Goal: Task Accomplishment & Management: Manage account settings

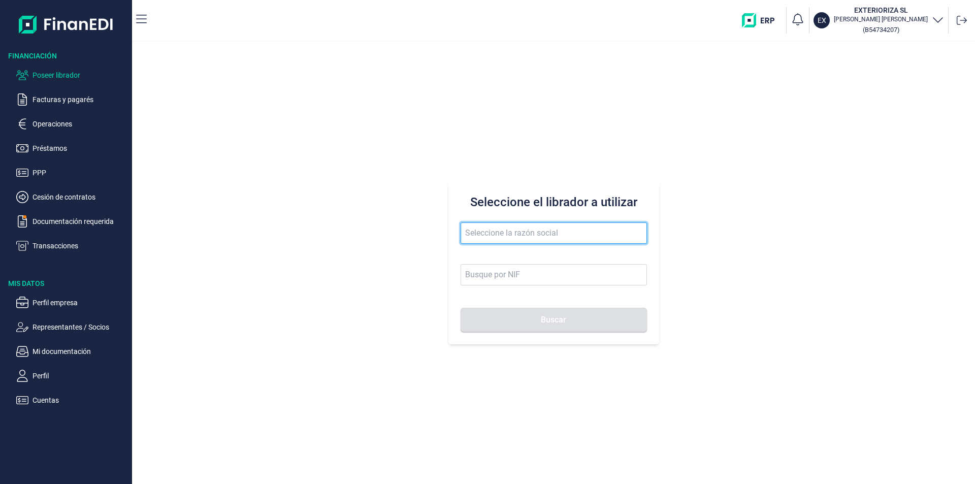
click at [485, 230] on input "text" at bounding box center [554, 232] width 186 height 21
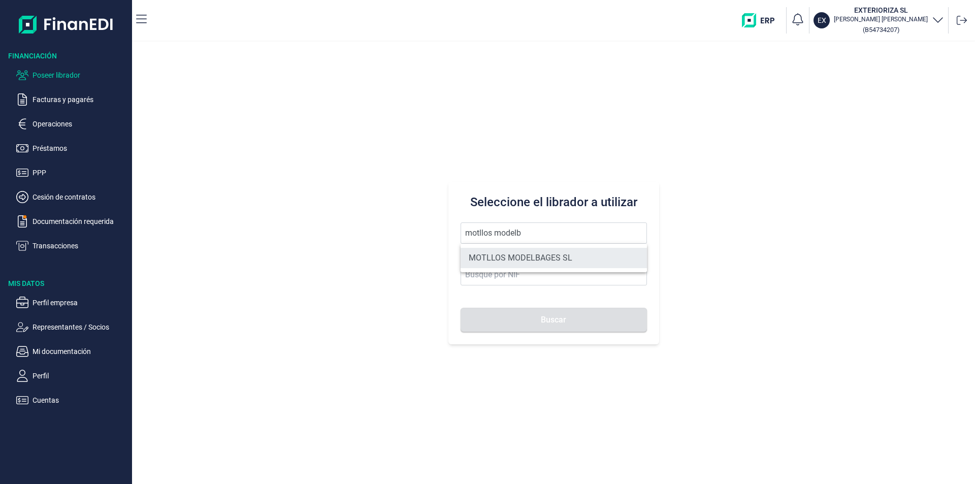
click at [539, 255] on li "MOTLLOS MODELBAGES SL" at bounding box center [554, 258] width 186 height 20
type input "MOTLLOS MODELBAGES SL"
type input "B66420894"
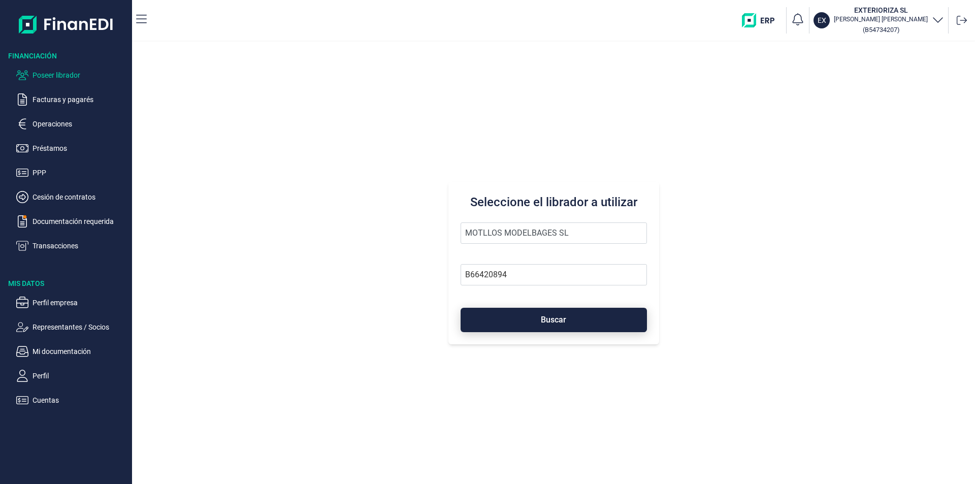
click at [536, 329] on button "Buscar" at bounding box center [554, 320] width 186 height 24
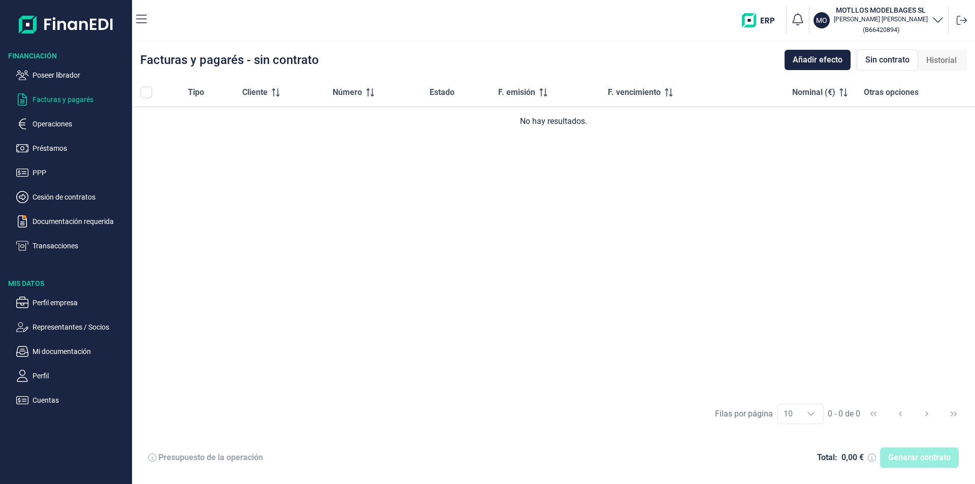
click at [939, 58] on span "Historial" at bounding box center [941, 60] width 30 height 12
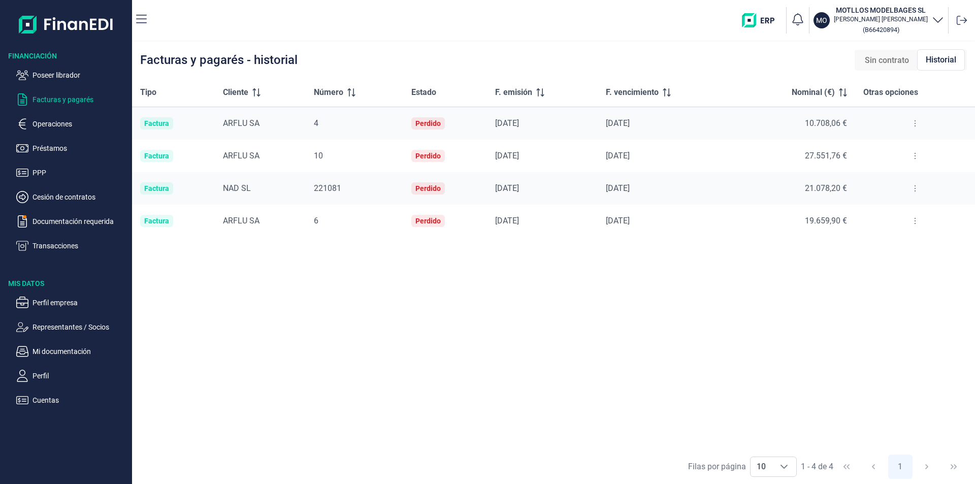
click at [915, 123] on icon at bounding box center [915, 123] width 2 height 8
click at [895, 152] on span "Ver detalle de la factura" at bounding box center [878, 149] width 74 height 10
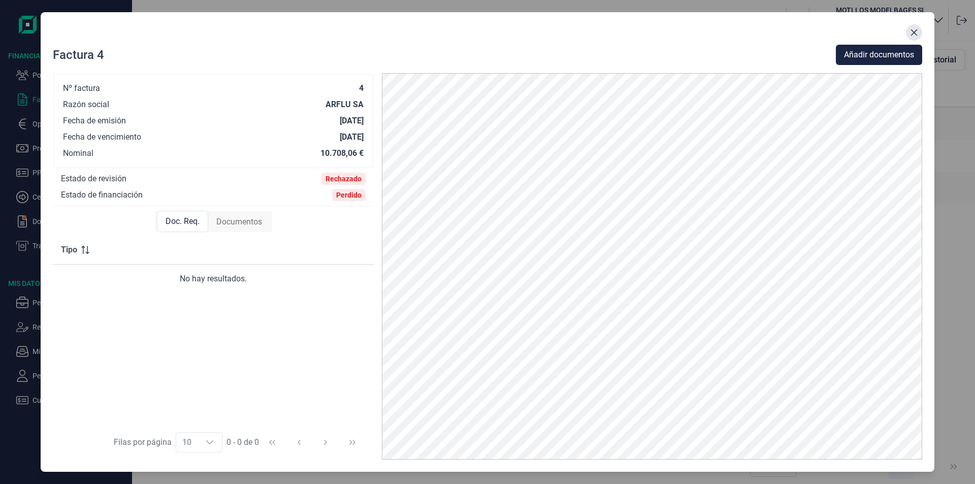
click at [915, 30] on icon "Close" at bounding box center [914, 32] width 8 height 8
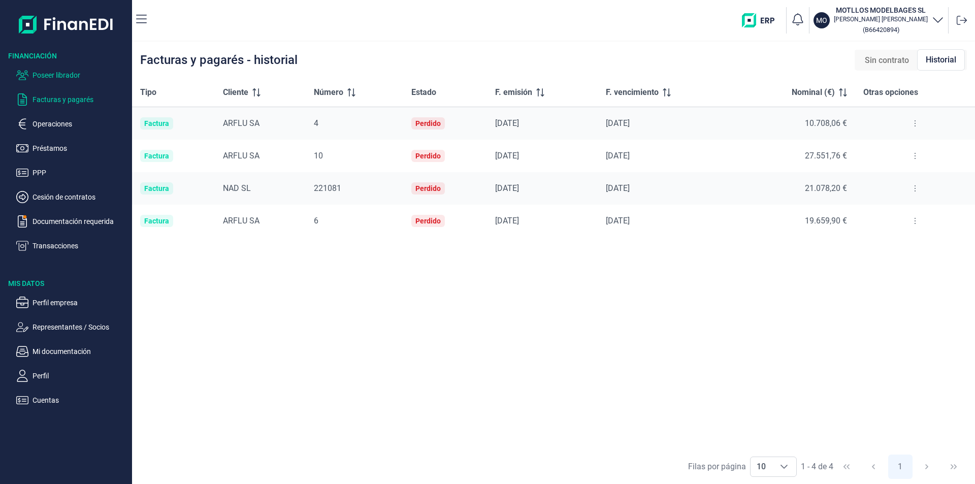
click at [66, 71] on p "Poseer librador" at bounding box center [80, 75] width 95 height 12
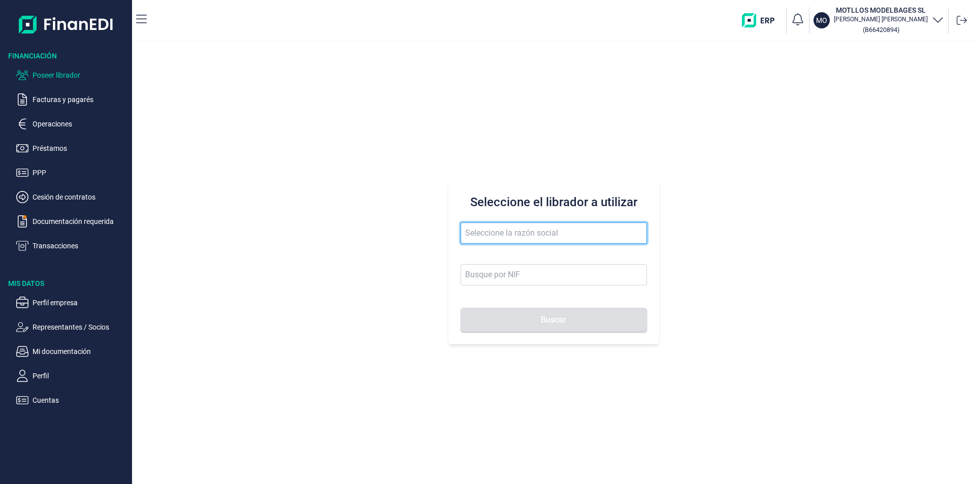
click at [508, 232] on input "text" at bounding box center [554, 232] width 186 height 21
drag, startPoint x: 508, startPoint y: 232, endPoint x: 462, endPoint y: 228, distance: 46.4
click at [462, 228] on input "marzing" at bounding box center [554, 232] width 186 height 21
click at [502, 228] on input "marzing" at bounding box center [554, 232] width 186 height 21
drag, startPoint x: 506, startPoint y: 231, endPoint x: 441, endPoint y: 230, distance: 65.0
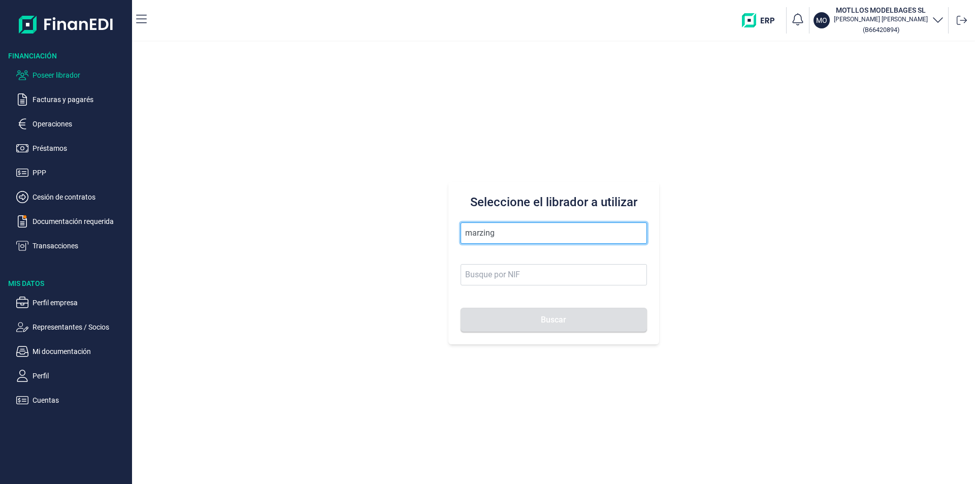
click at [441, 230] on div "Seleccione el librador a utilizar marzing Buscar" at bounding box center [553, 263] width 843 height 442
type input "sudisarga"
click at [512, 236] on input "sudisarga" at bounding box center [554, 232] width 186 height 21
drag, startPoint x: 511, startPoint y: 235, endPoint x: 471, endPoint y: 235, distance: 40.1
click at [471, 235] on input "sudisarga" at bounding box center [554, 232] width 186 height 21
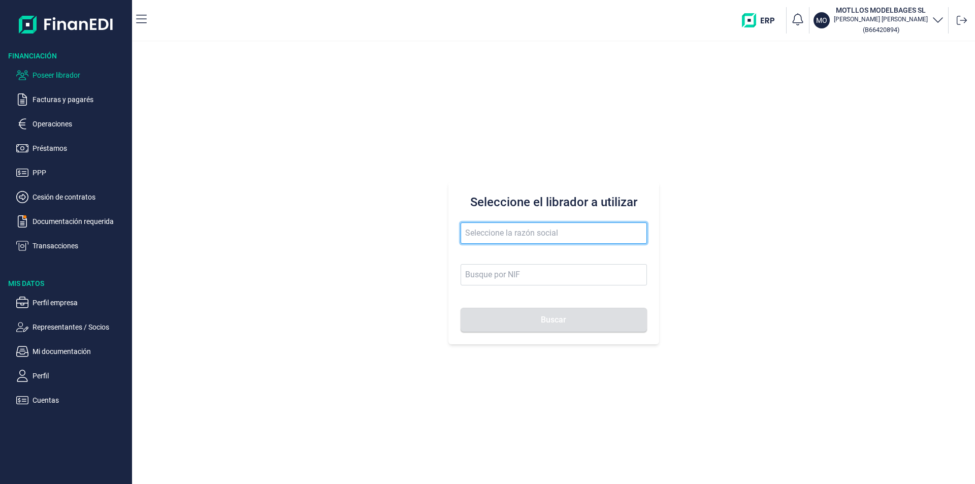
click at [474, 226] on input "text" at bounding box center [554, 232] width 186 height 21
drag, startPoint x: 474, startPoint y: 230, endPoint x: 483, endPoint y: 237, distance: 11.3
click at [474, 232] on input "text" at bounding box center [554, 232] width 186 height 21
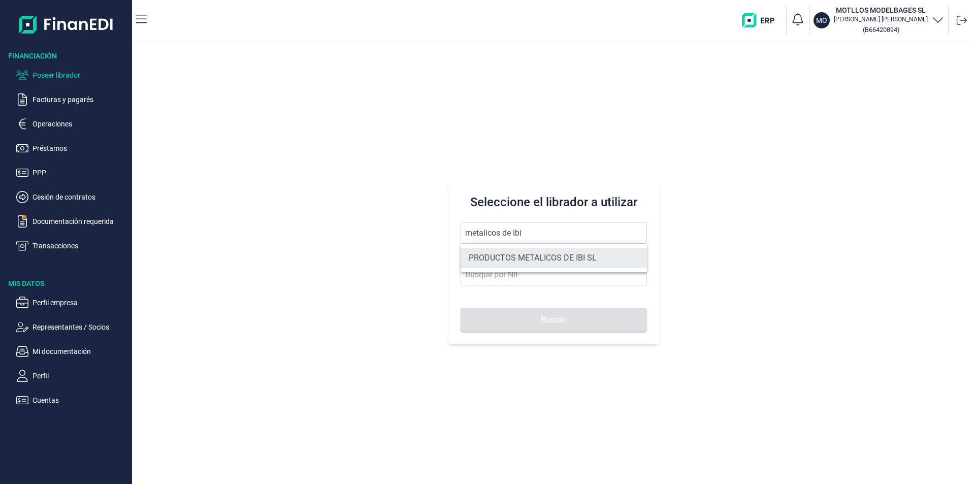
click at [512, 258] on li "PRODUCTOS METALICOS DE IBI SL" at bounding box center [554, 258] width 186 height 20
type input "PRODUCTOS METALICOS DE IBI SL"
type input "B54487491"
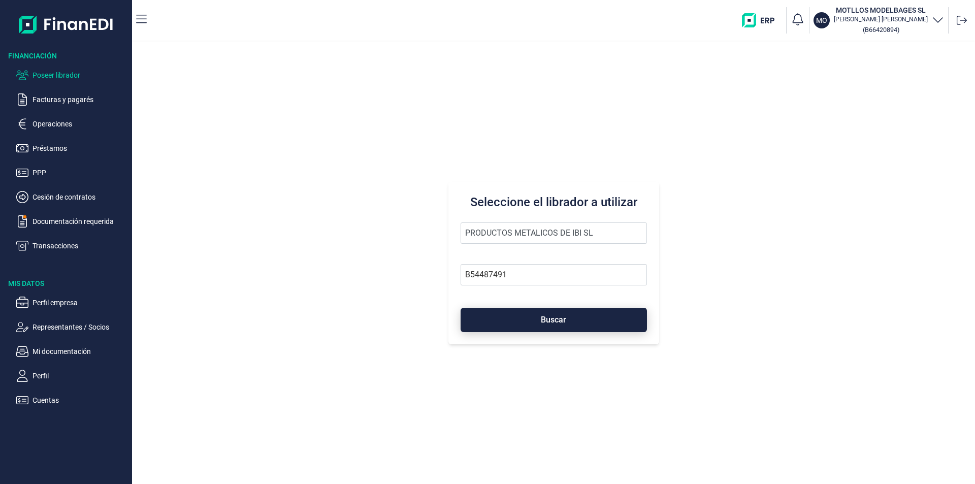
click at [522, 326] on button "Buscar" at bounding box center [554, 320] width 186 height 24
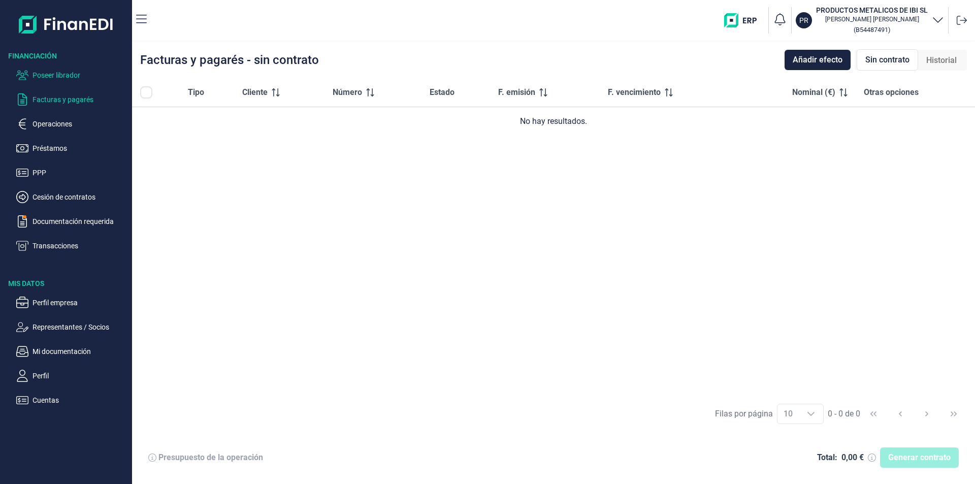
click at [63, 74] on p "Poseer librador" at bounding box center [80, 75] width 95 height 12
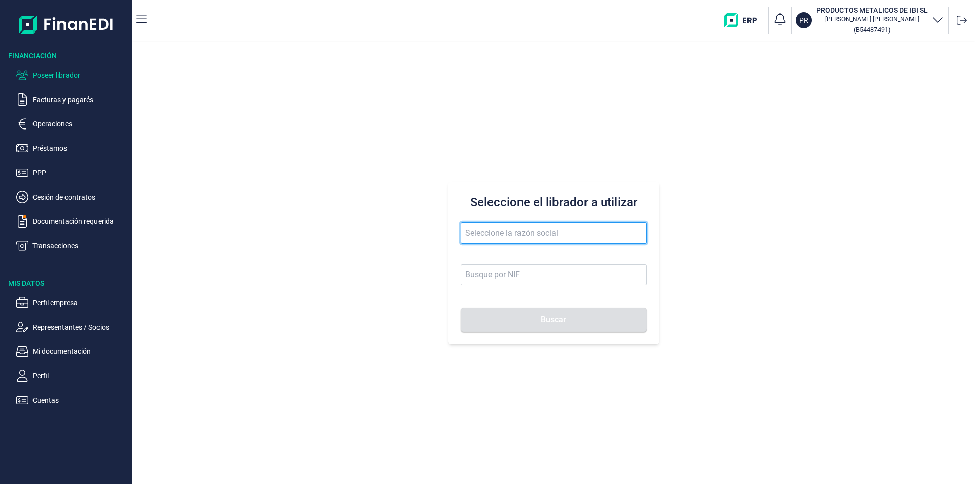
click at [512, 238] on input "text" at bounding box center [554, 232] width 186 height 21
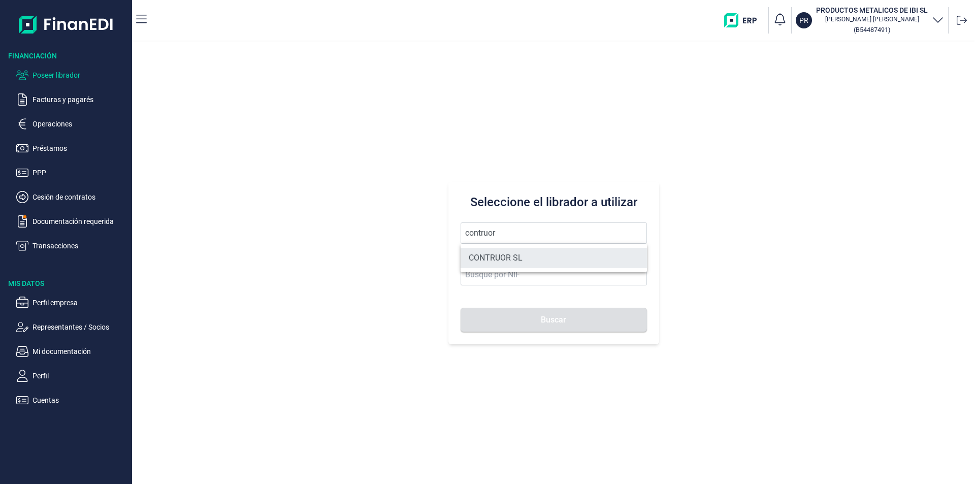
click at [516, 261] on li "CONTRUOR SL" at bounding box center [554, 258] width 186 height 20
type input "CONTRUOR SL"
type input "B02897700"
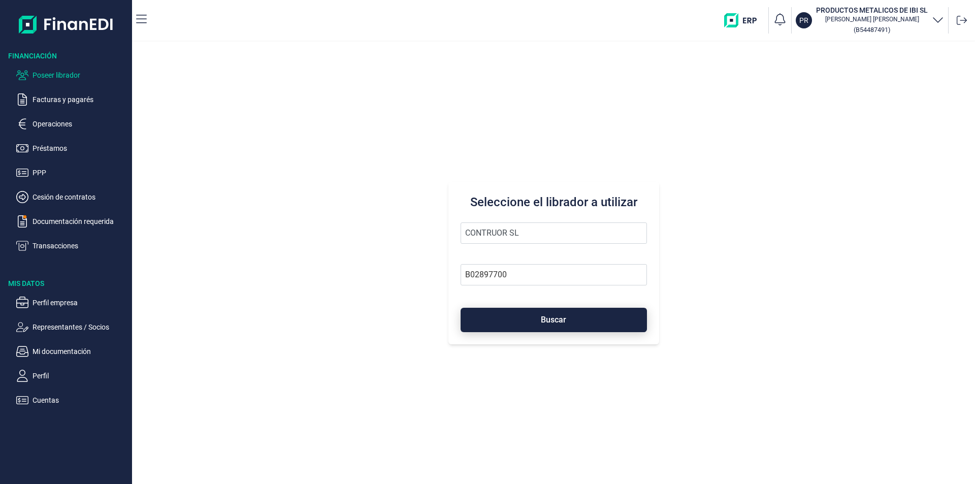
click at [528, 322] on button "Buscar" at bounding box center [554, 320] width 186 height 24
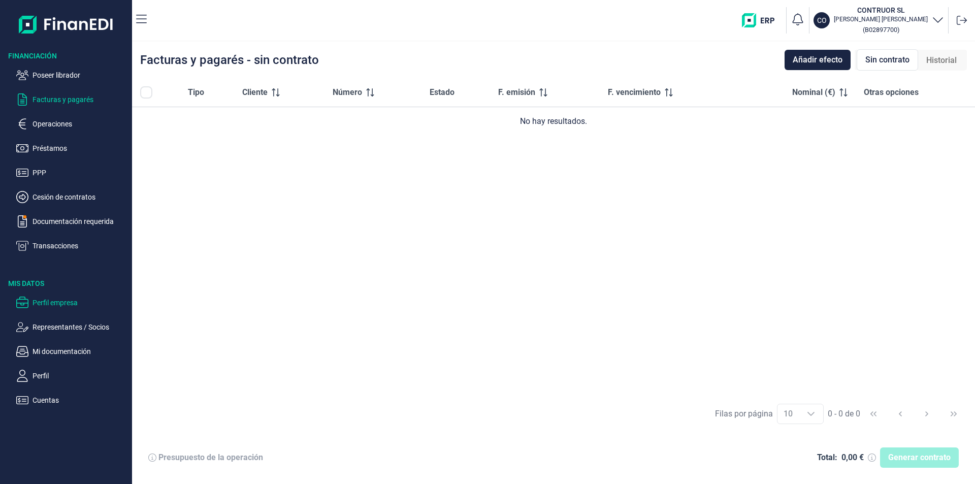
click at [62, 301] on p "Perfil empresa" at bounding box center [80, 303] width 95 height 12
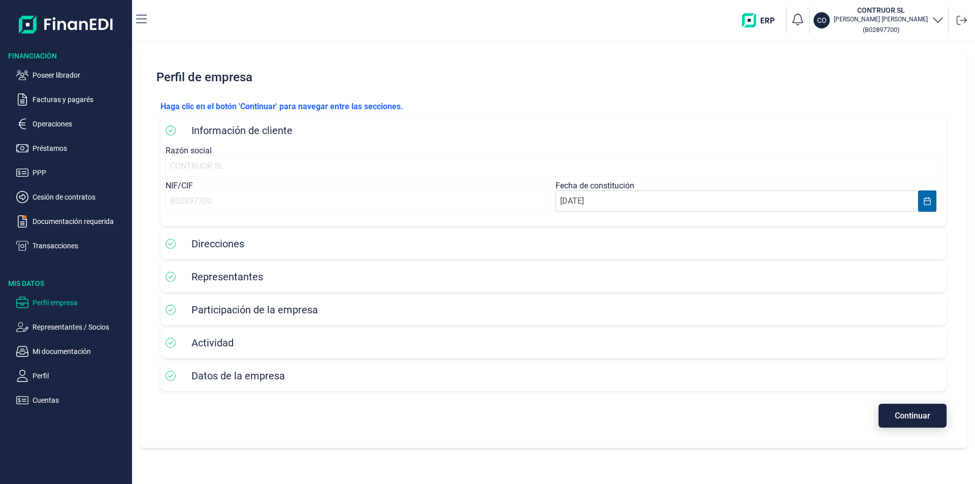
click at [906, 417] on span "Continuar" at bounding box center [913, 416] width 36 height 8
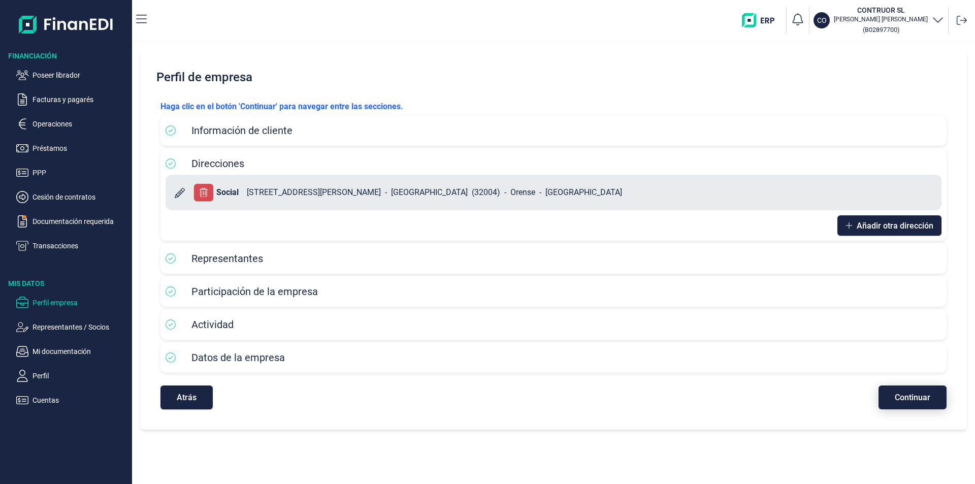
click at [910, 398] on span "Continuar" at bounding box center [913, 398] width 36 height 8
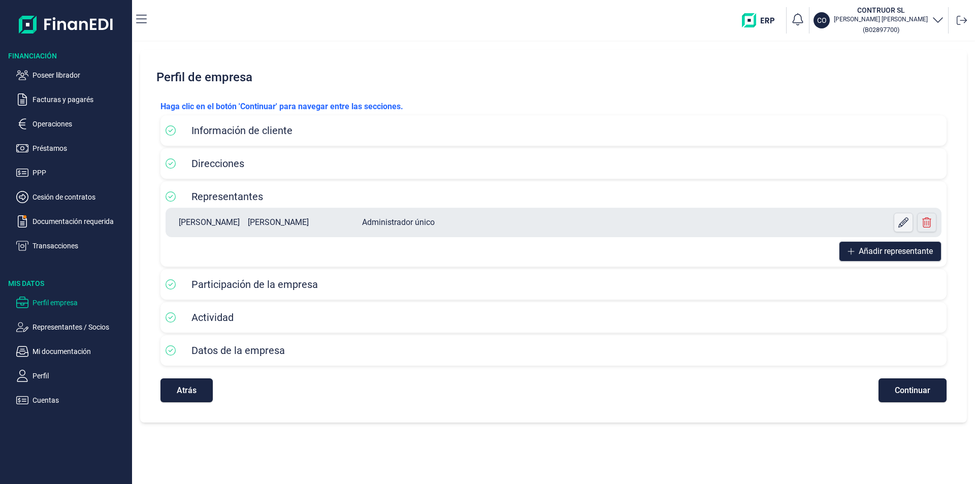
click at [902, 222] on icon at bounding box center [903, 222] width 10 height 10
select select "ES"
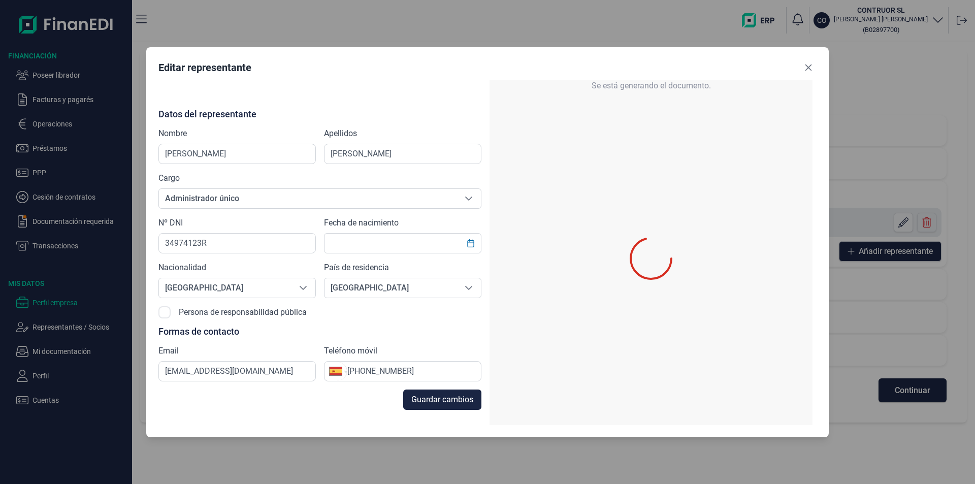
type input "[DATE]"
click at [811, 60] on button "Close" at bounding box center [808, 67] width 16 height 16
